Goal: Obtain resource: Download file/media

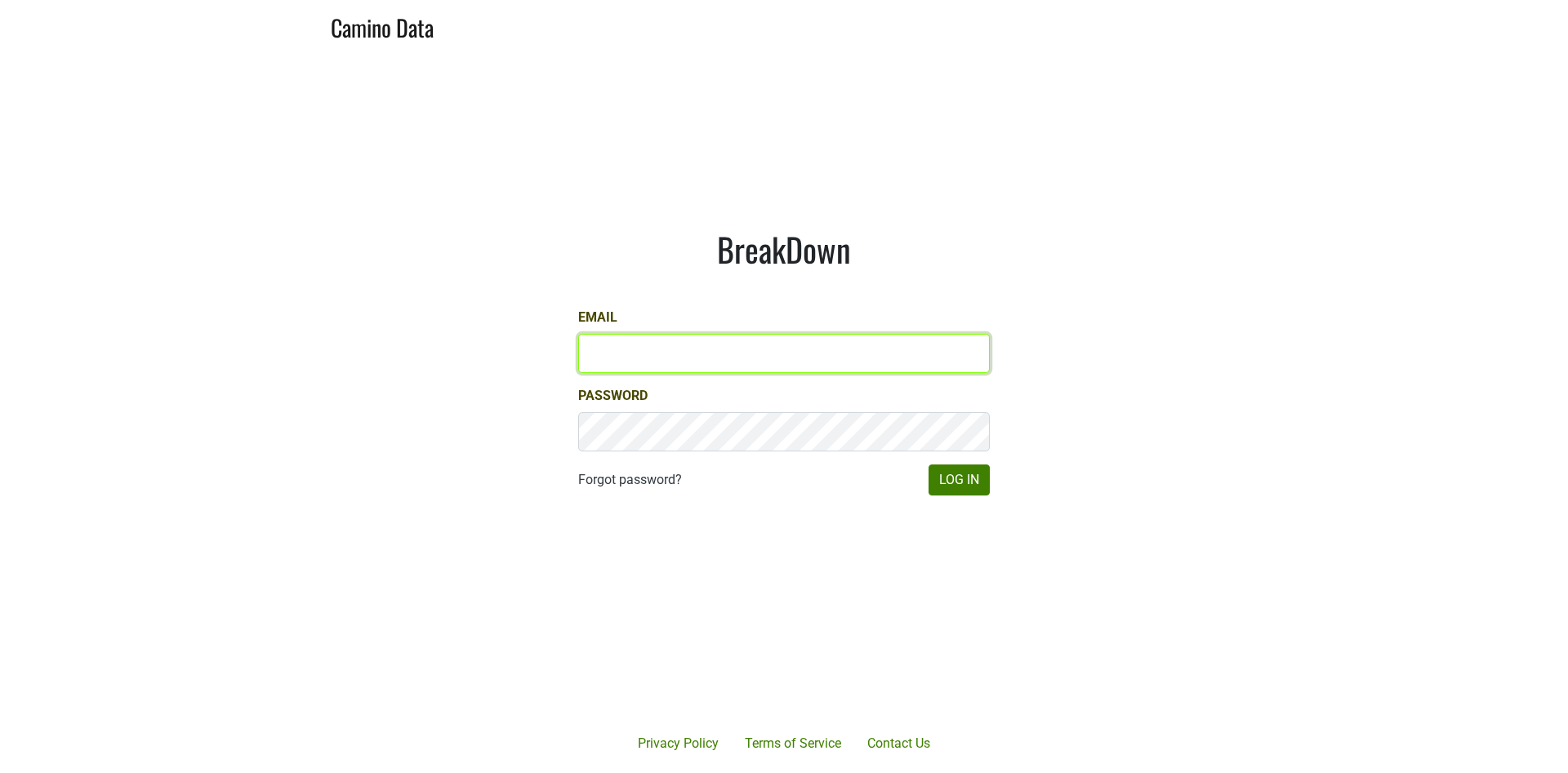
click at [889, 353] on input "Email" at bounding box center [784, 354] width 412 height 39
type input "[EMAIL_ADDRESS][DOMAIN_NAME]"
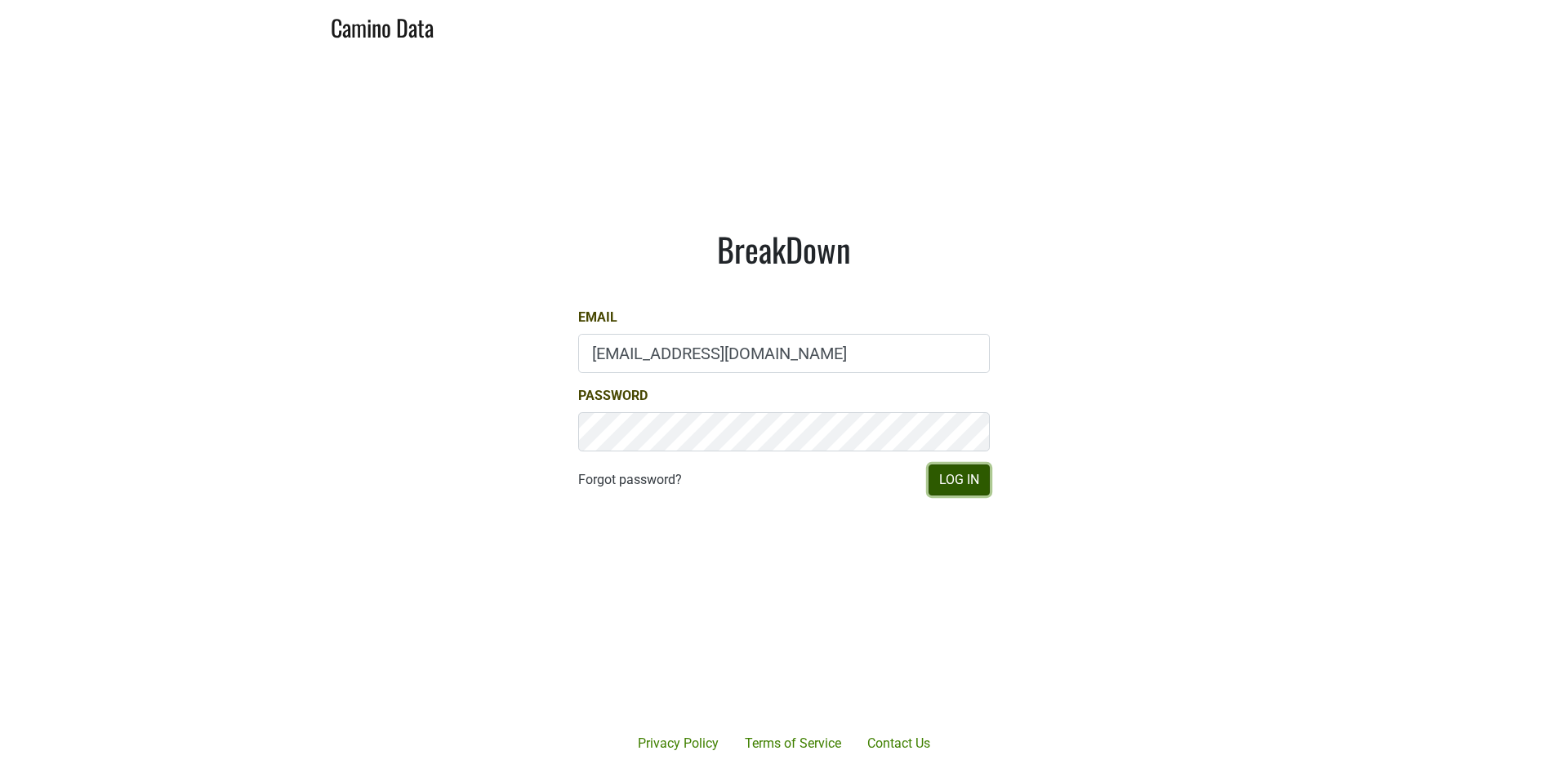
click at [943, 493] on button "Log In" at bounding box center [959, 480] width 62 height 31
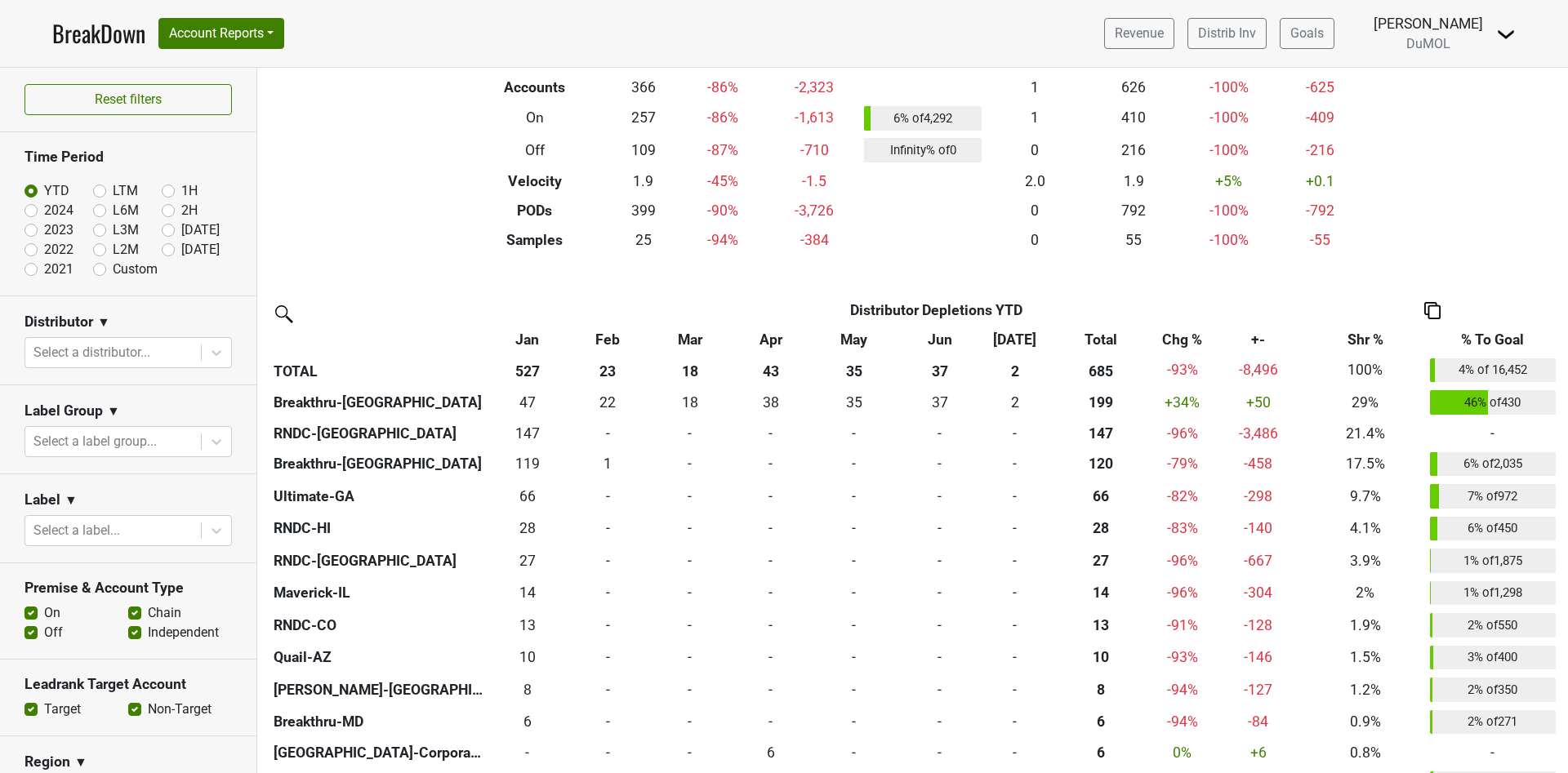
scroll to position [211, 0]
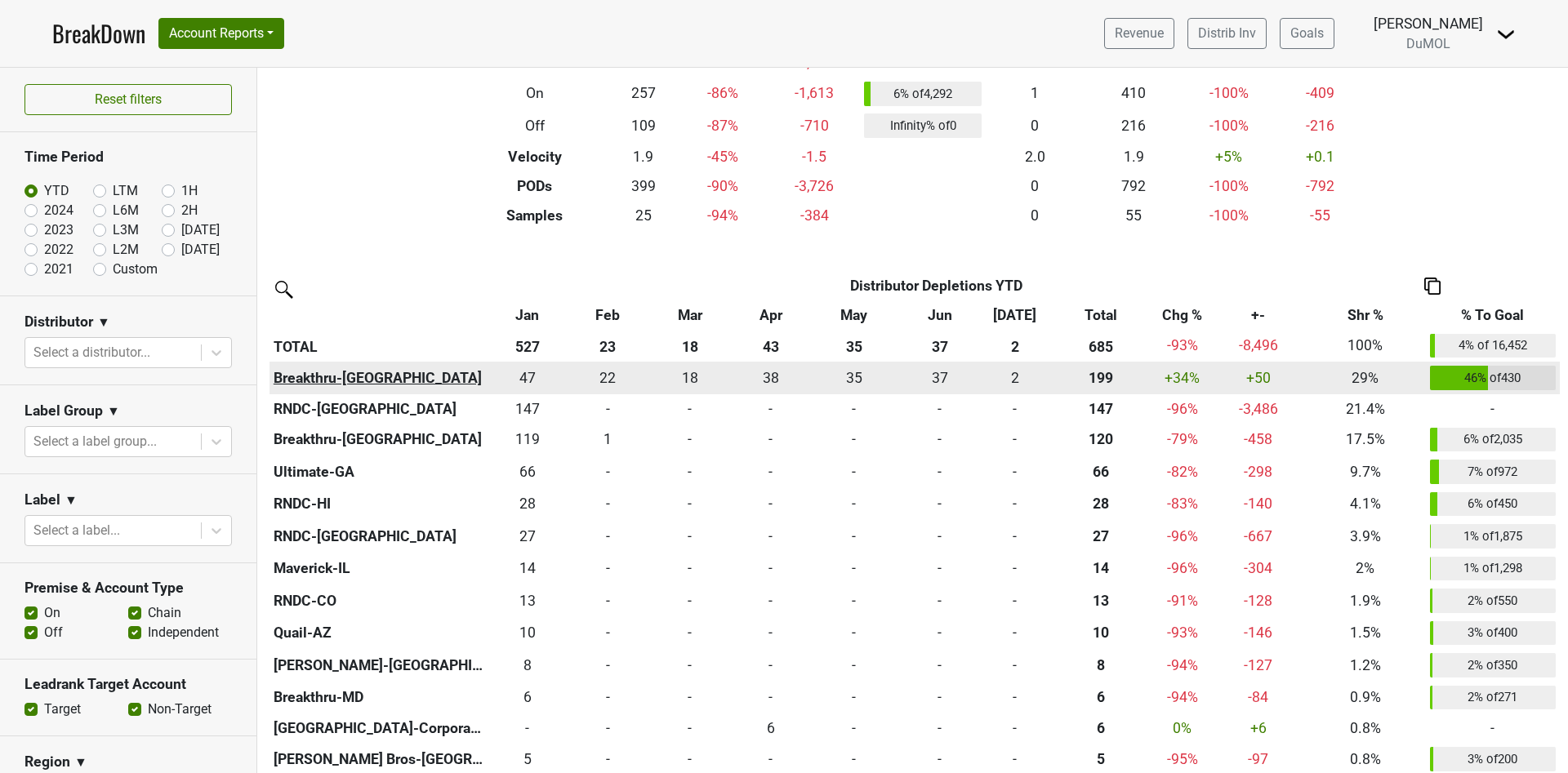
click at [355, 375] on th "Breakthru-NV" at bounding box center [379, 378] width 218 height 33
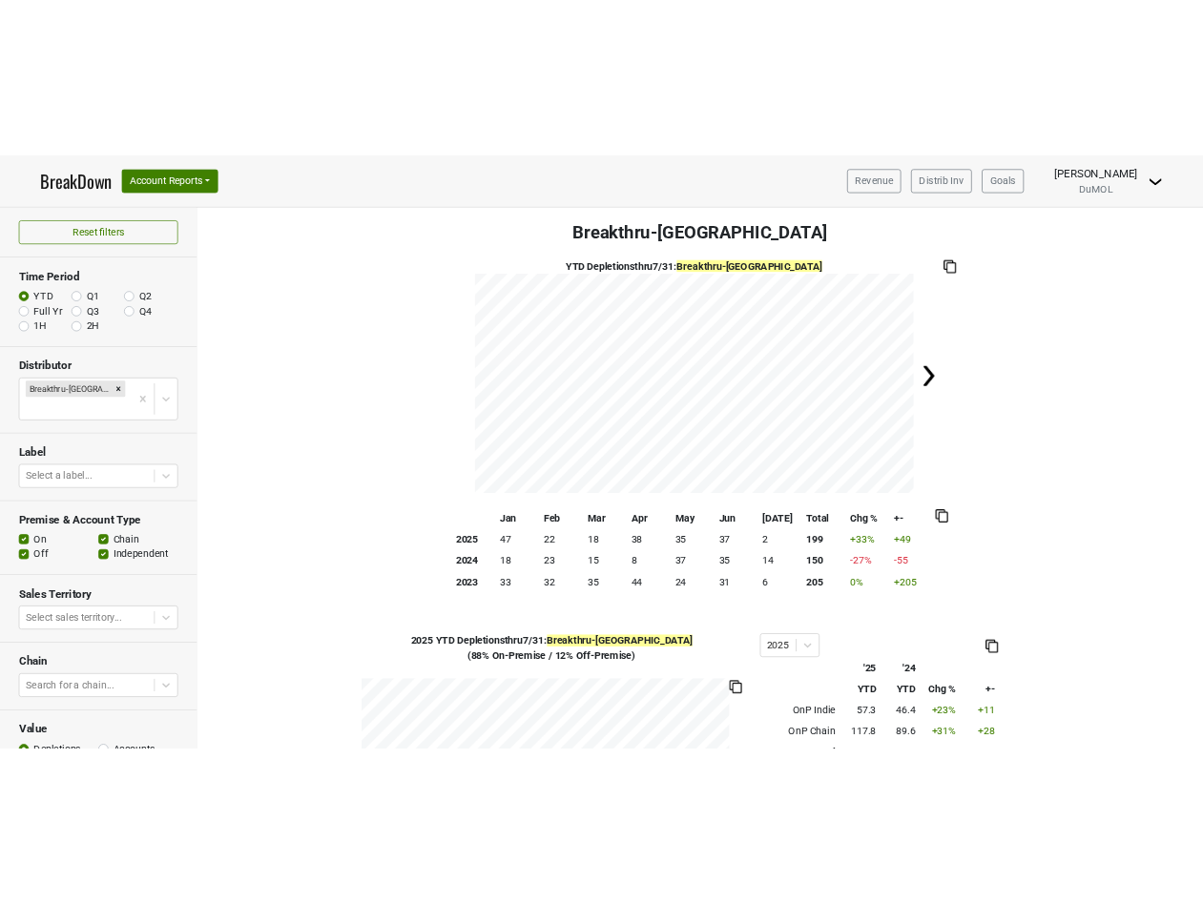
scroll to position [95, 0]
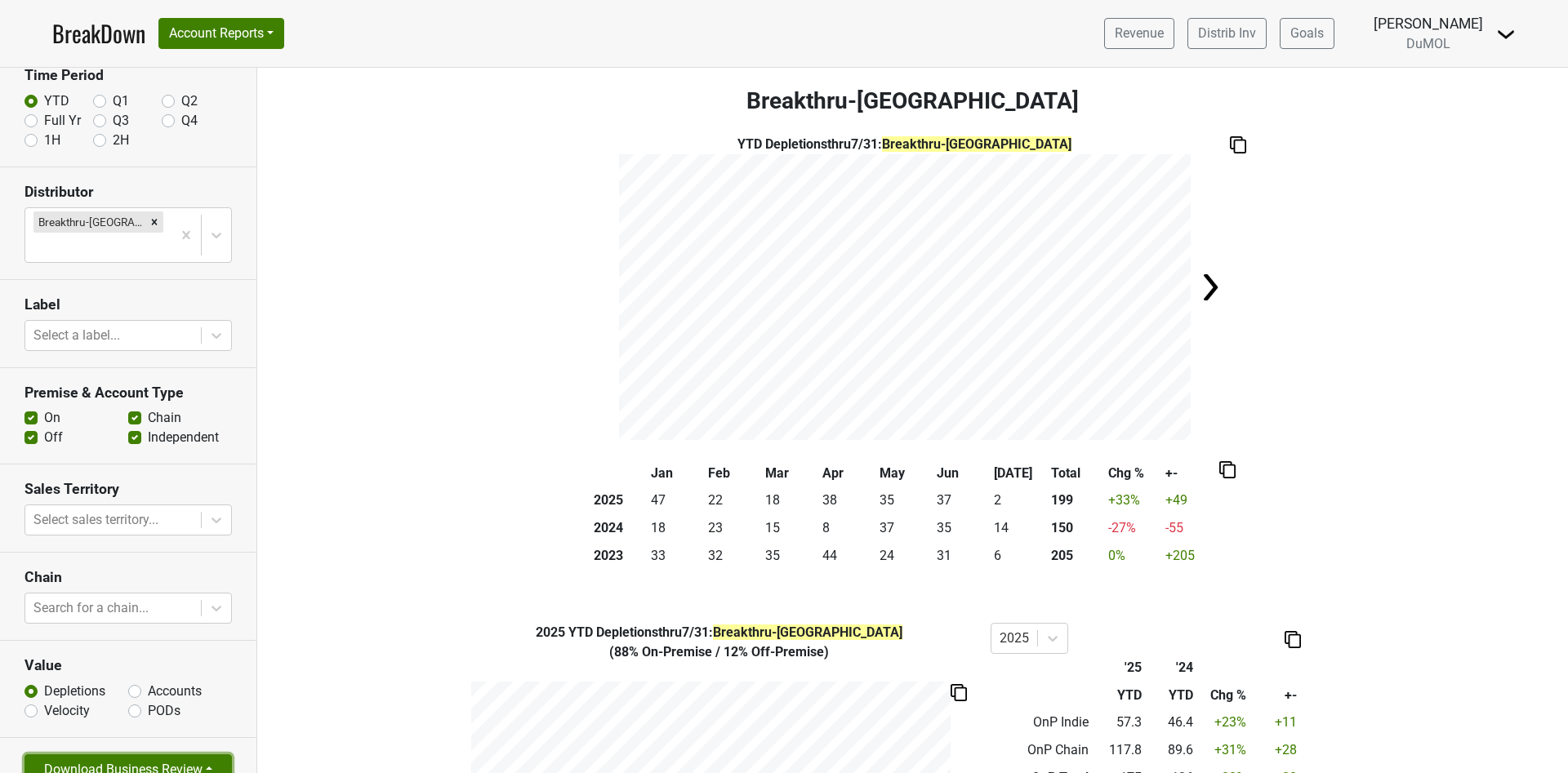
click at [141, 754] on button "Download Business Review" at bounding box center [128, 770] width 207 height 31
click at [140, 668] on link "2 Page Business Review" at bounding box center [115, 681] width 179 height 27
